Goal: Task Accomplishment & Management: Manage account settings

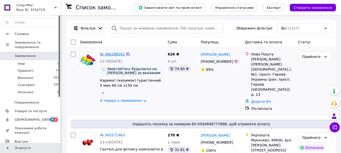
click at [111, 54] on link "№ 366288201" at bounding box center [112, 54] width 25 height 4
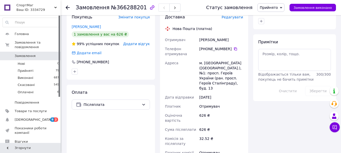
scroll to position [227, 0]
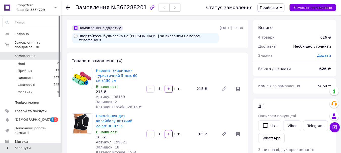
scroll to position [0, 0]
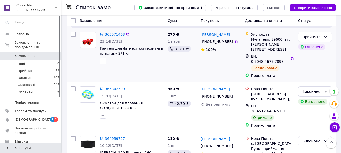
scroll to position [76, 0]
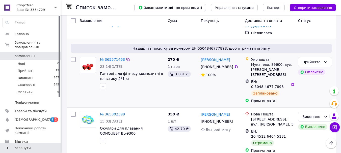
click at [108, 58] on link "№ 365571463" at bounding box center [112, 60] width 25 height 4
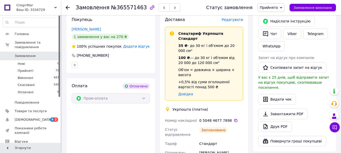
scroll to position [278, 0]
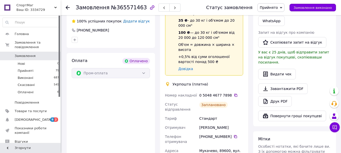
drag, startPoint x: 202, startPoint y: 126, endPoint x: 229, endPoint y: 128, distance: 27.0
click at [229, 134] on div "[PHONE_NUMBER]" at bounding box center [221, 136] width 44 height 5
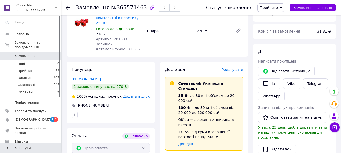
scroll to position [252, 0]
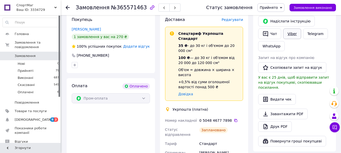
click at [294, 29] on link "Viber" at bounding box center [292, 34] width 18 height 11
